Goal: Go to known website: Access a specific website the user already knows

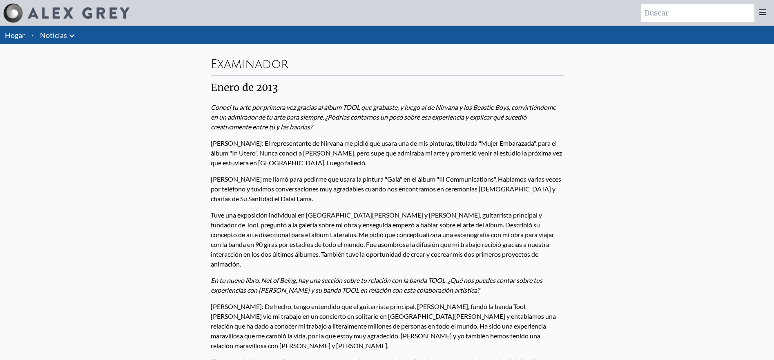
click at [69, 10] on img at bounding box center [79, 12] width 102 height 11
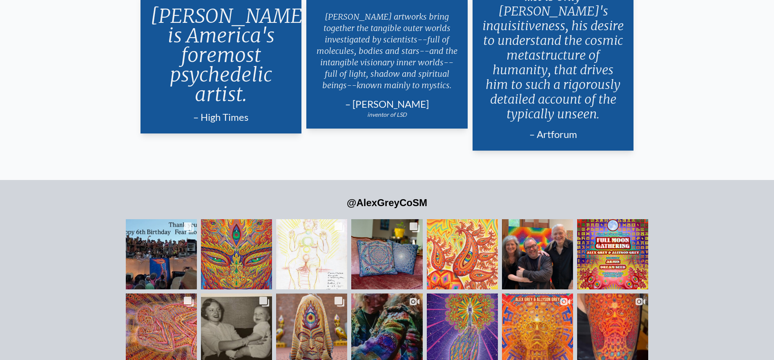
scroll to position [2017, 0]
